Goal: Navigation & Orientation: Understand site structure

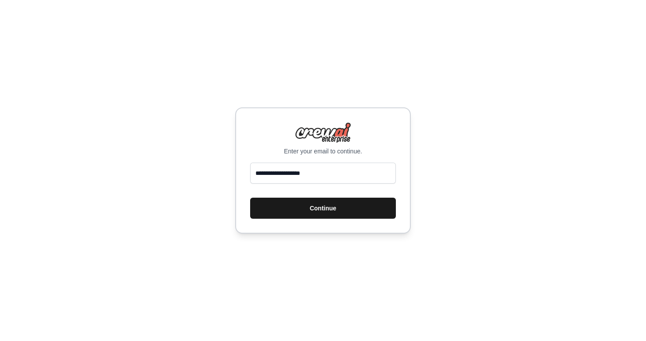
click at [325, 205] on button "Continue" at bounding box center [323, 208] width 146 height 21
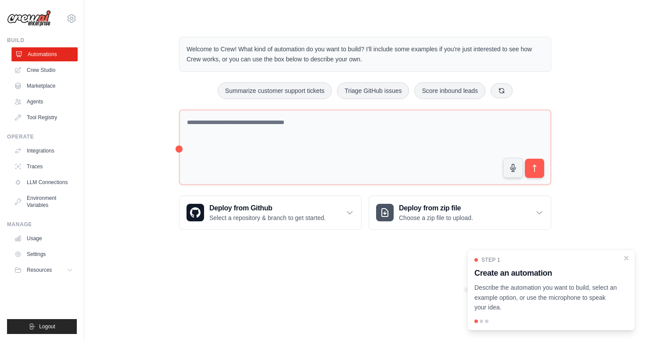
click at [44, 58] on link "Automations" at bounding box center [44, 54] width 66 height 14
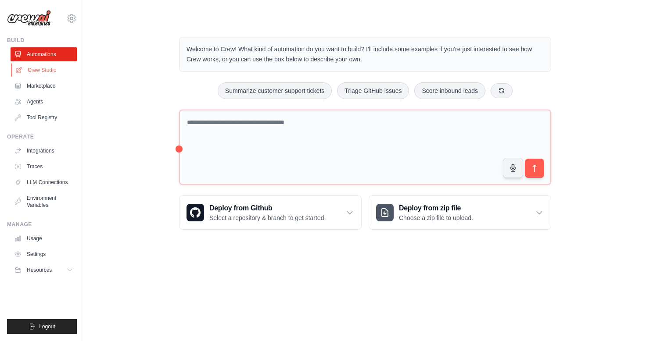
click at [50, 75] on link "Crew Studio" at bounding box center [44, 70] width 66 height 14
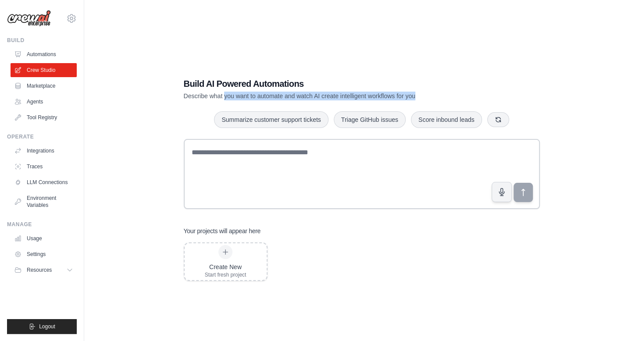
drag, startPoint x: 224, startPoint y: 92, endPoint x: 467, endPoint y: 96, distance: 243.4
click at [468, 96] on p "Describe what you want to automate and watch AI create intelligent workflows fo…" at bounding box center [331, 96] width 295 height 9
click at [354, 95] on p "Describe what you want to automate and watch AI create intelligent workflows fo…" at bounding box center [331, 96] width 295 height 9
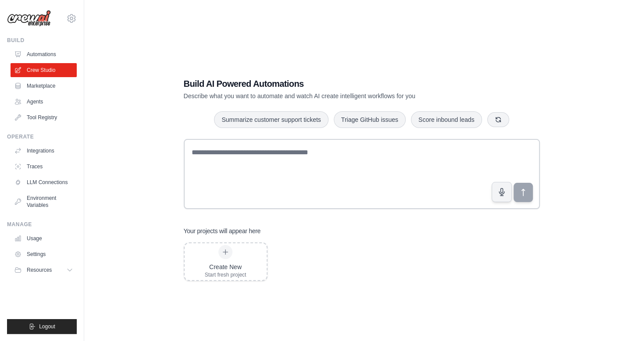
click at [424, 95] on p "Describe what you want to automate and watch AI create intelligent workflows fo…" at bounding box center [331, 96] width 295 height 9
drag, startPoint x: 200, startPoint y: 224, endPoint x: 246, endPoint y: 232, distance: 46.7
click at [249, 235] on div "Build AI Powered Automations Describe what you want to automate and watch AI cr…" at bounding box center [361, 180] width 377 height 232
click at [24, 81] on link "Marketplace" at bounding box center [44, 86] width 66 height 14
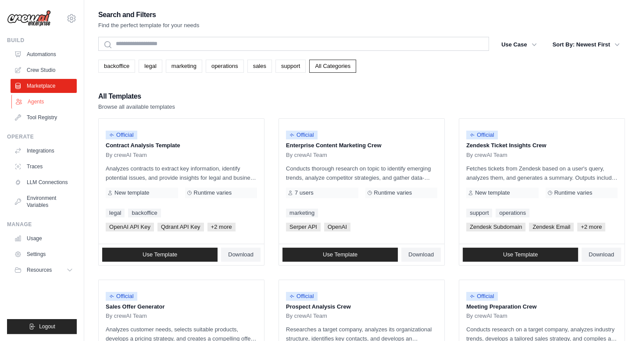
click at [48, 97] on link "Agents" at bounding box center [44, 102] width 66 height 14
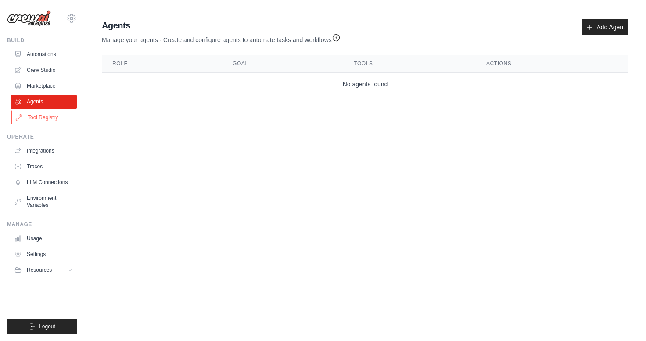
click at [51, 117] on link "Tool Registry" at bounding box center [44, 118] width 66 height 14
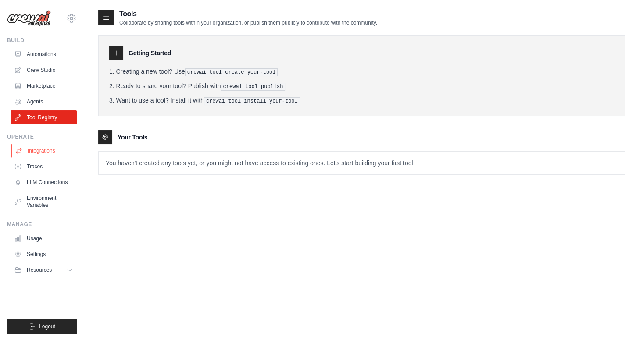
click at [43, 153] on link "Integrations" at bounding box center [44, 151] width 66 height 14
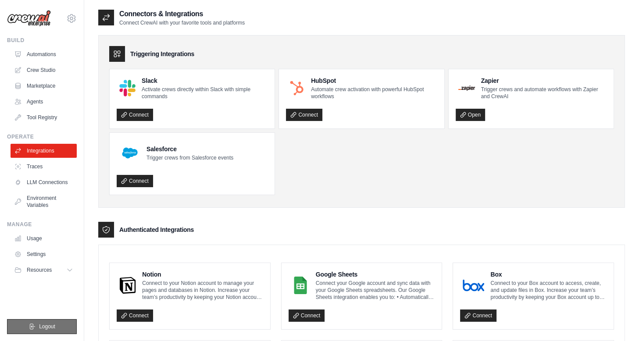
click at [57, 328] on button "Logout" at bounding box center [42, 326] width 70 height 15
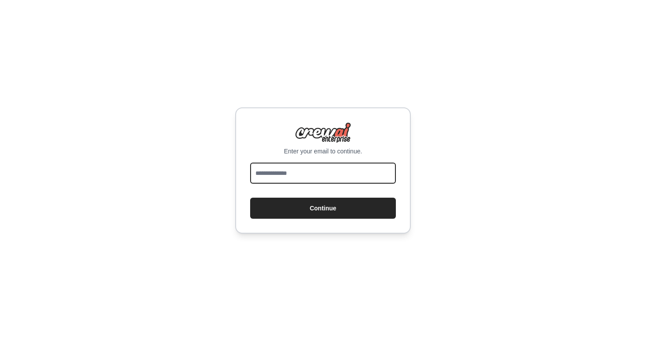
click at [328, 172] on input "email" at bounding box center [323, 173] width 146 height 21
click at [562, 228] on div "Enter your email to continue. Continue" at bounding box center [323, 170] width 646 height 341
